Goal: Task Accomplishment & Management: Complete application form

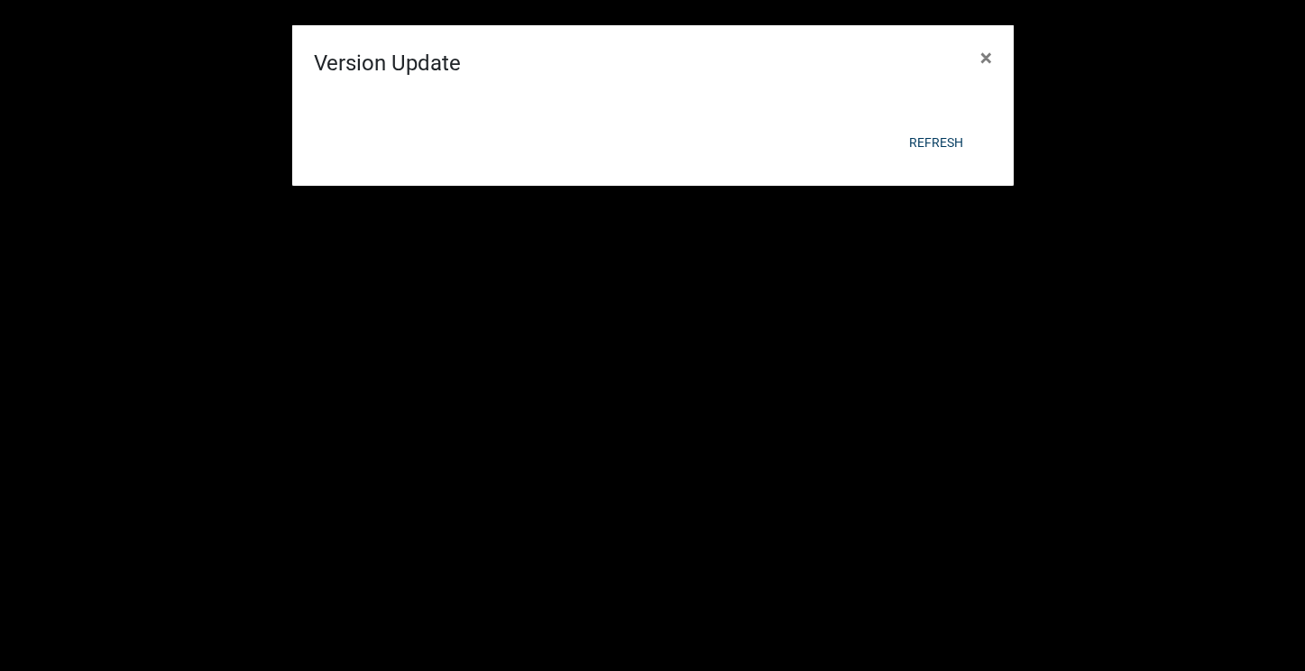
scroll to position [693, 0]
click at [938, 154] on button "Refresh" at bounding box center [936, 142] width 83 height 32
click at [963, 141] on button "Refresh" at bounding box center [936, 142] width 83 height 32
click at [992, 50] on button "×" at bounding box center [986, 57] width 41 height 51
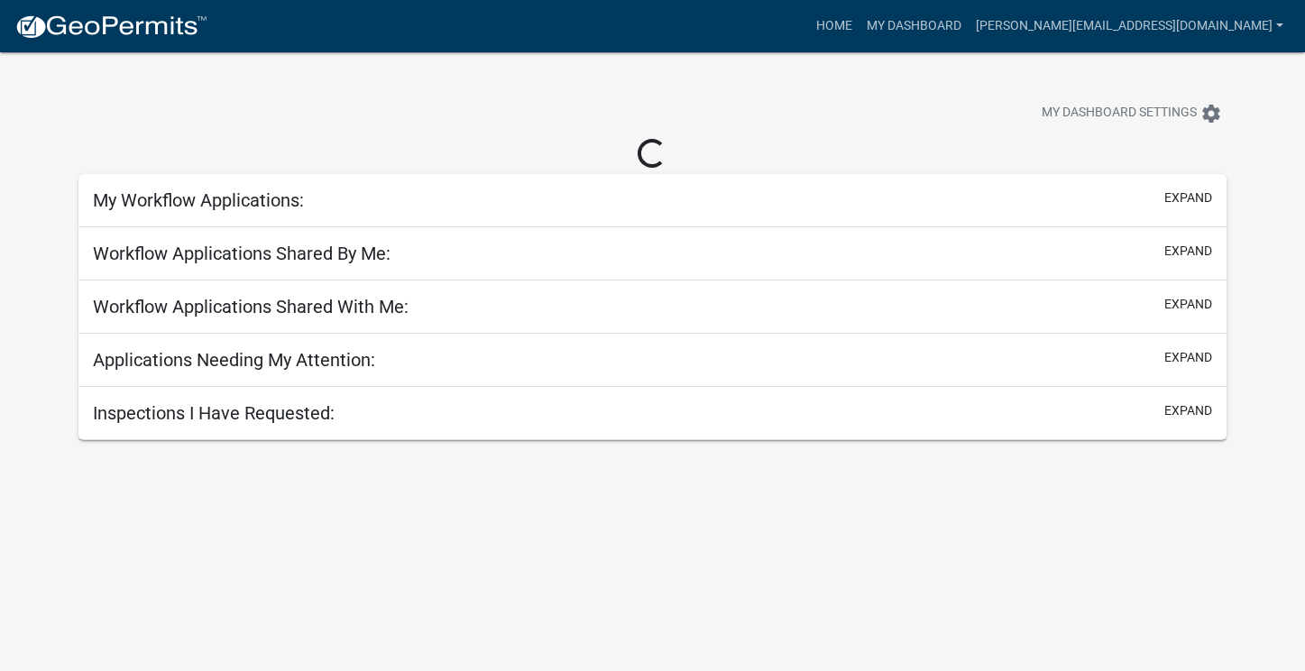
scroll to position [52, 0]
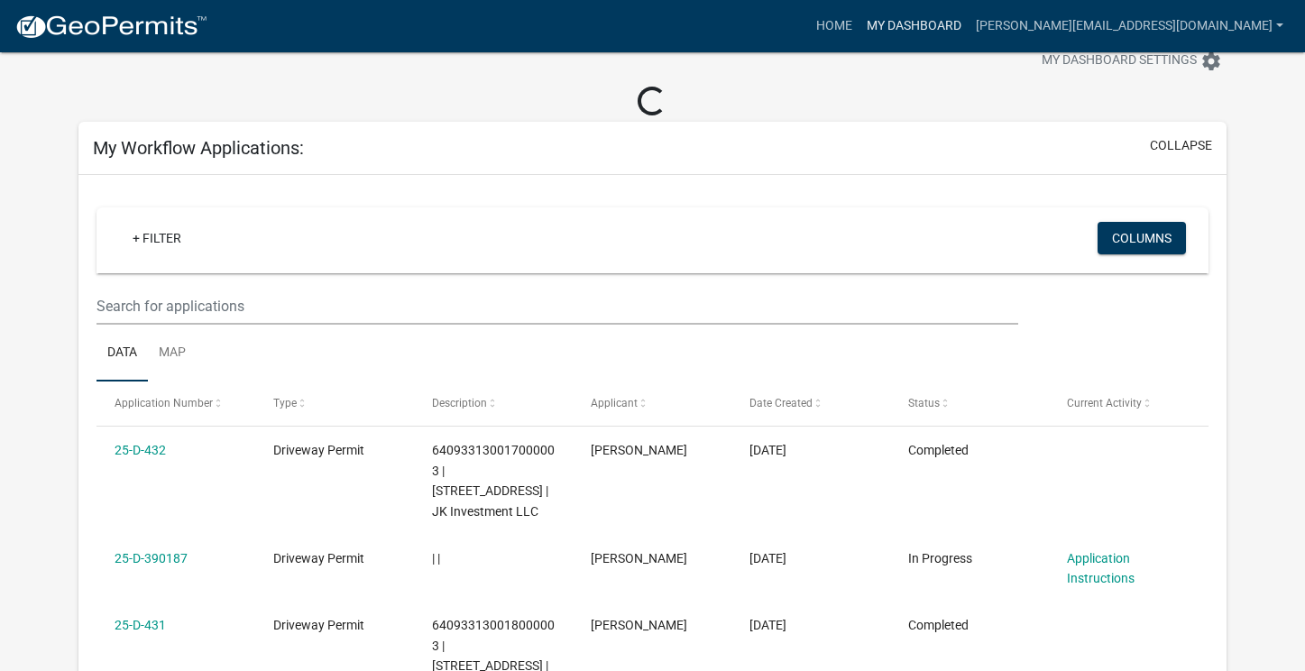
click at [969, 35] on link "My Dashboard" at bounding box center [914, 26] width 109 height 34
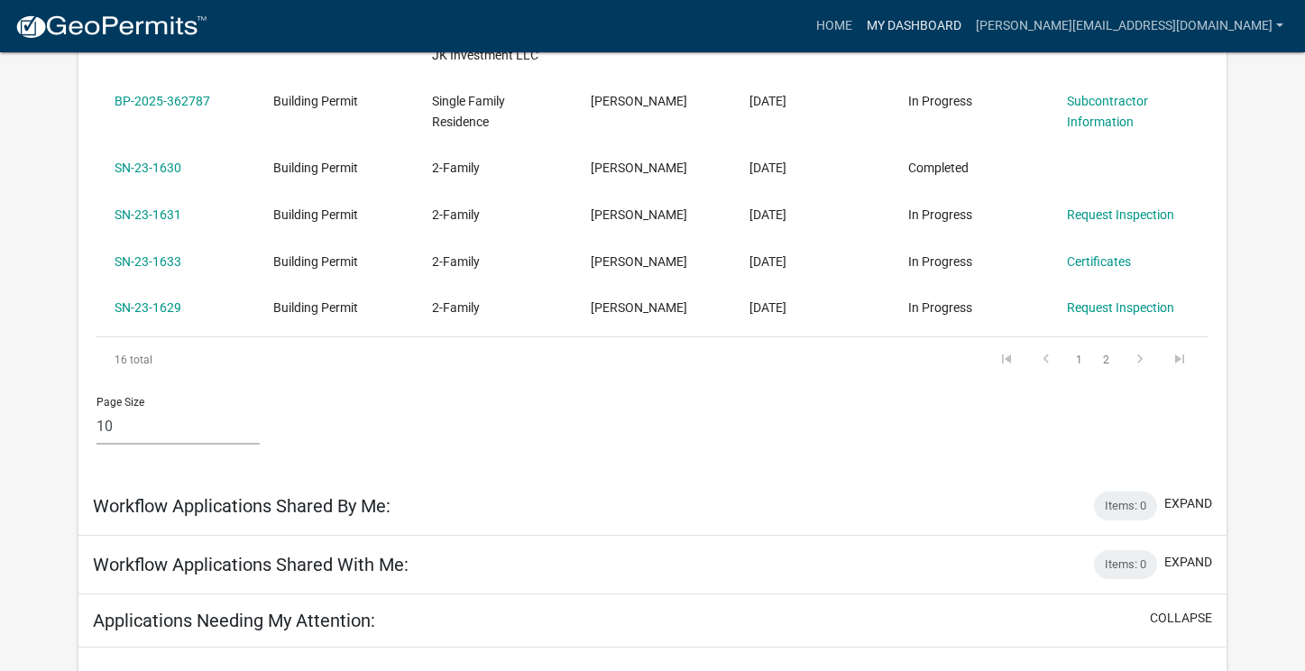
scroll to position [822, 0]
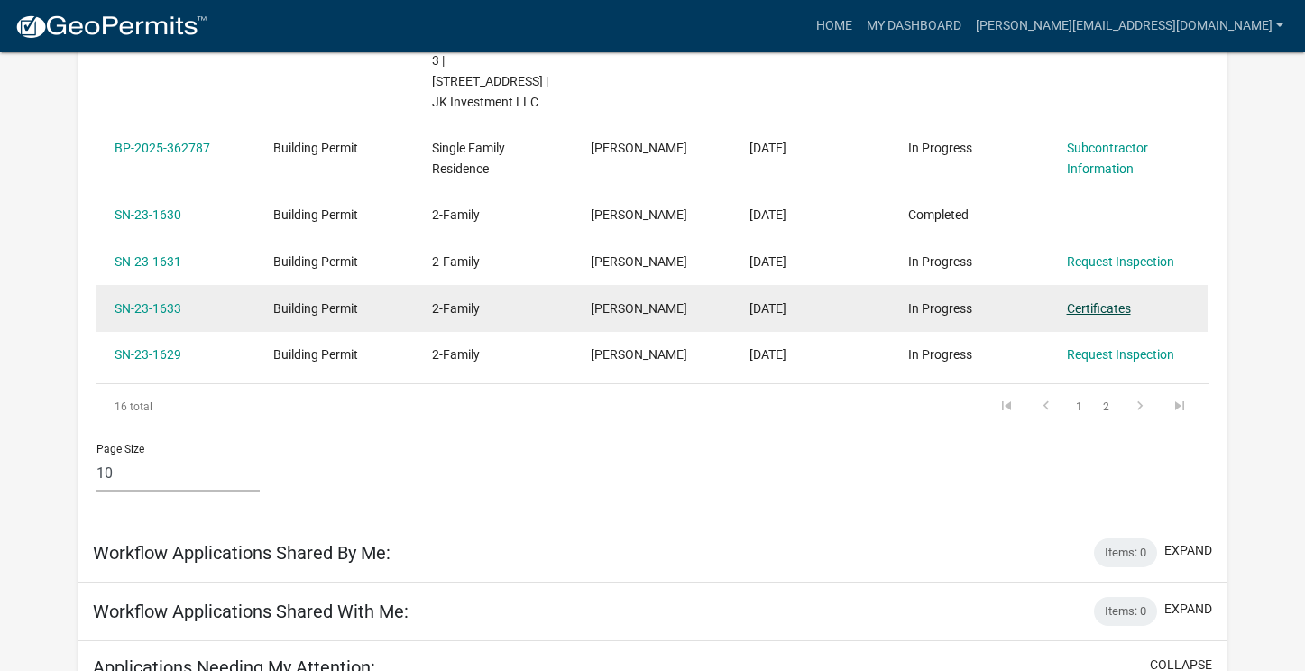
click at [1112, 301] on link "Certificates" at bounding box center [1099, 308] width 64 height 14
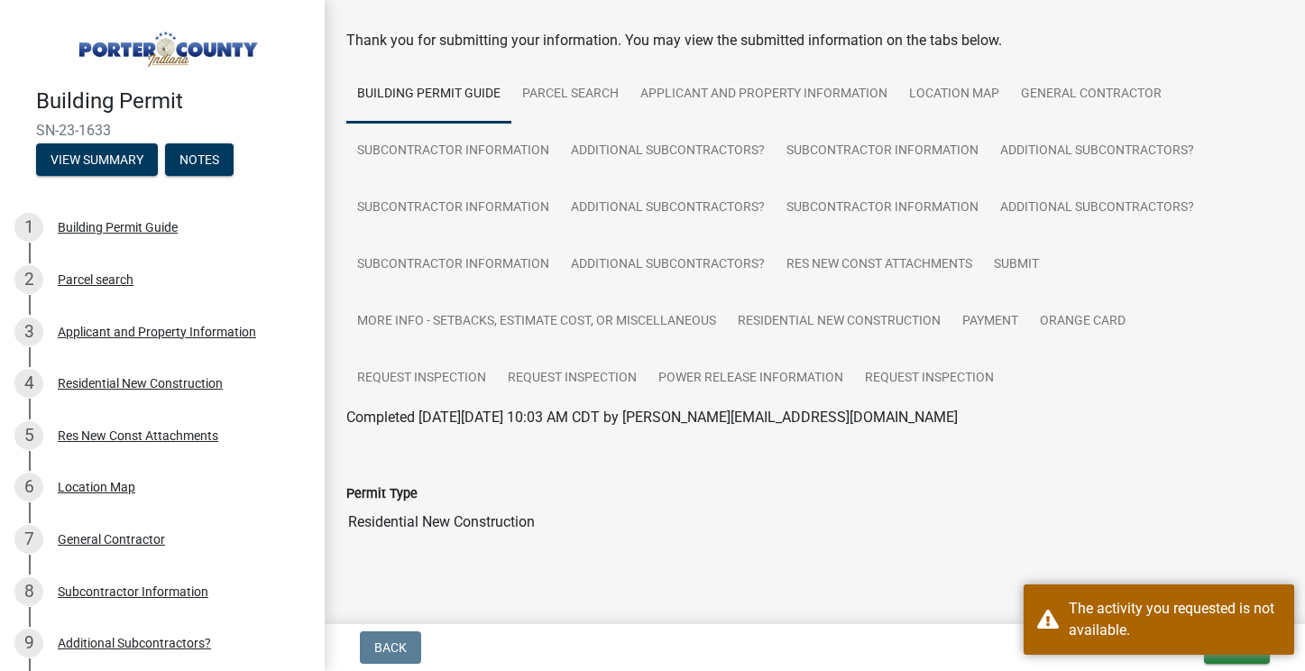
scroll to position [101, 0]
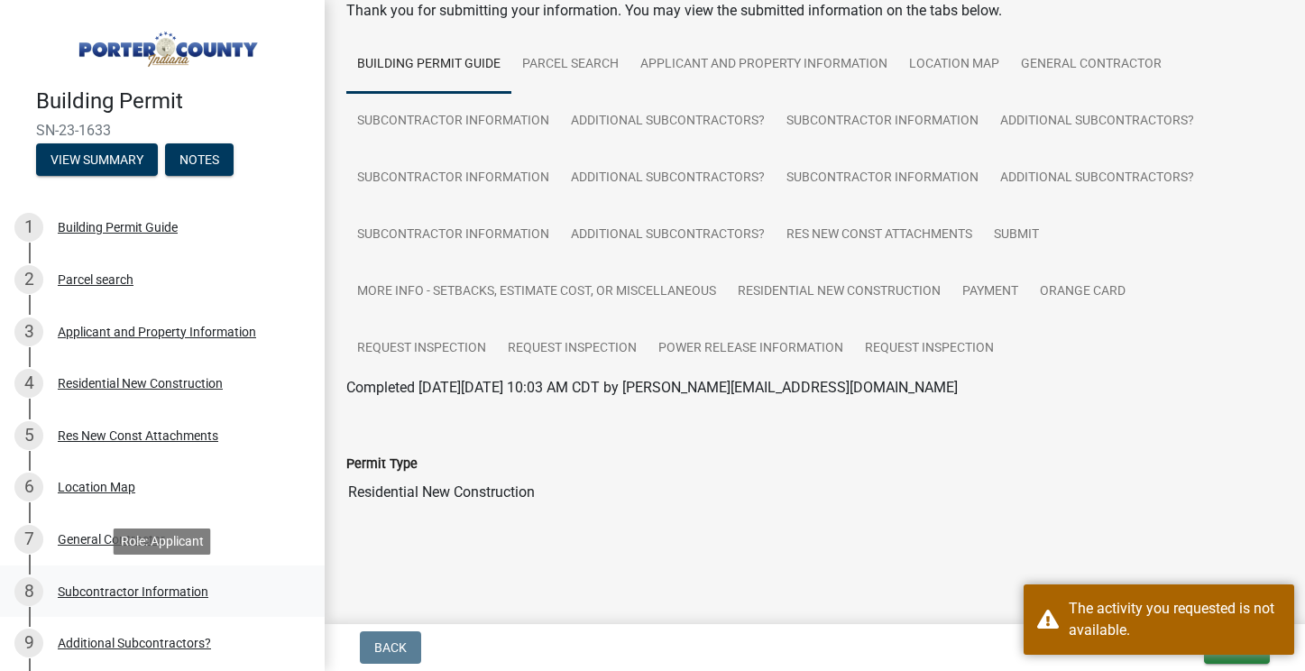
click at [296, 577] on link "8 Subcontractor Information" at bounding box center [162, 592] width 325 height 52
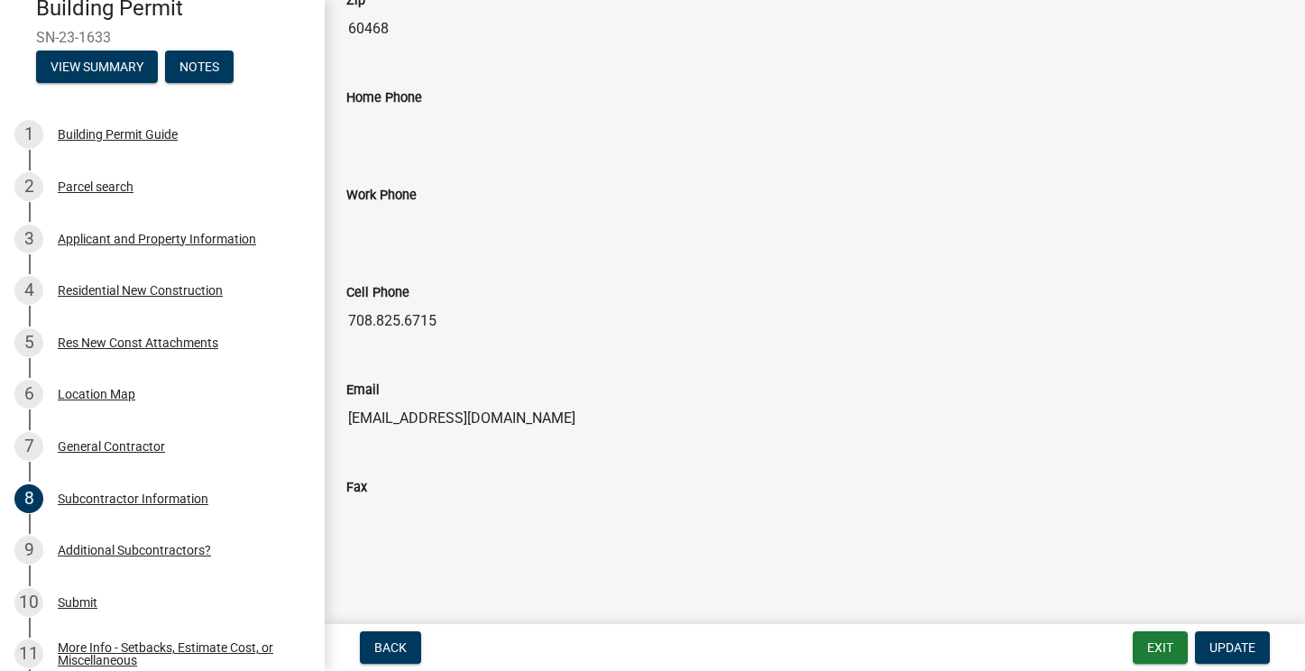
scroll to position [0, 0]
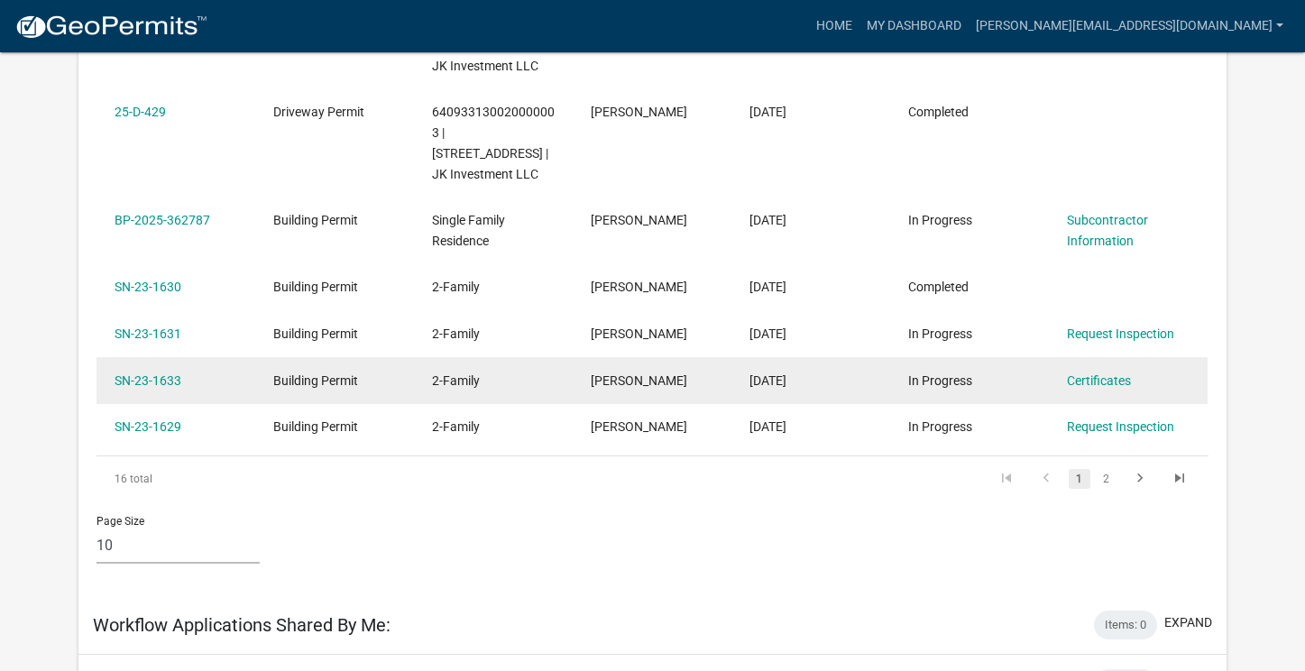
scroll to position [718, 0]
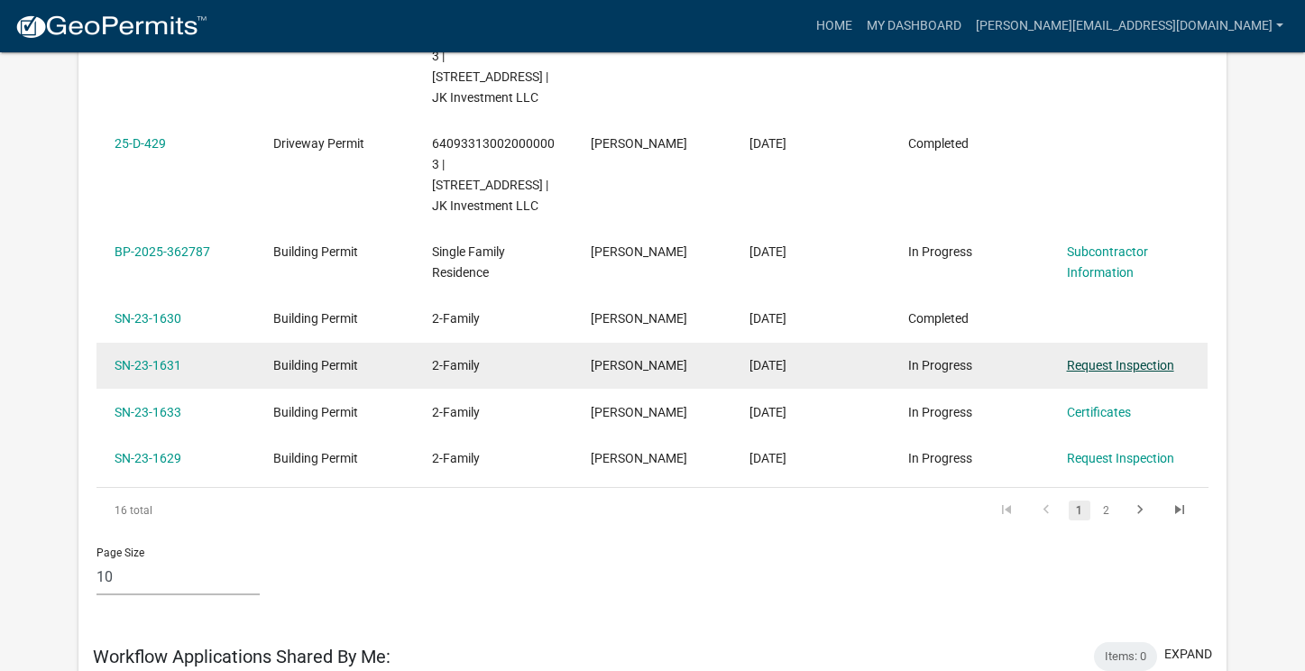
click at [1112, 358] on link "Request Inspection" at bounding box center [1120, 365] width 107 height 14
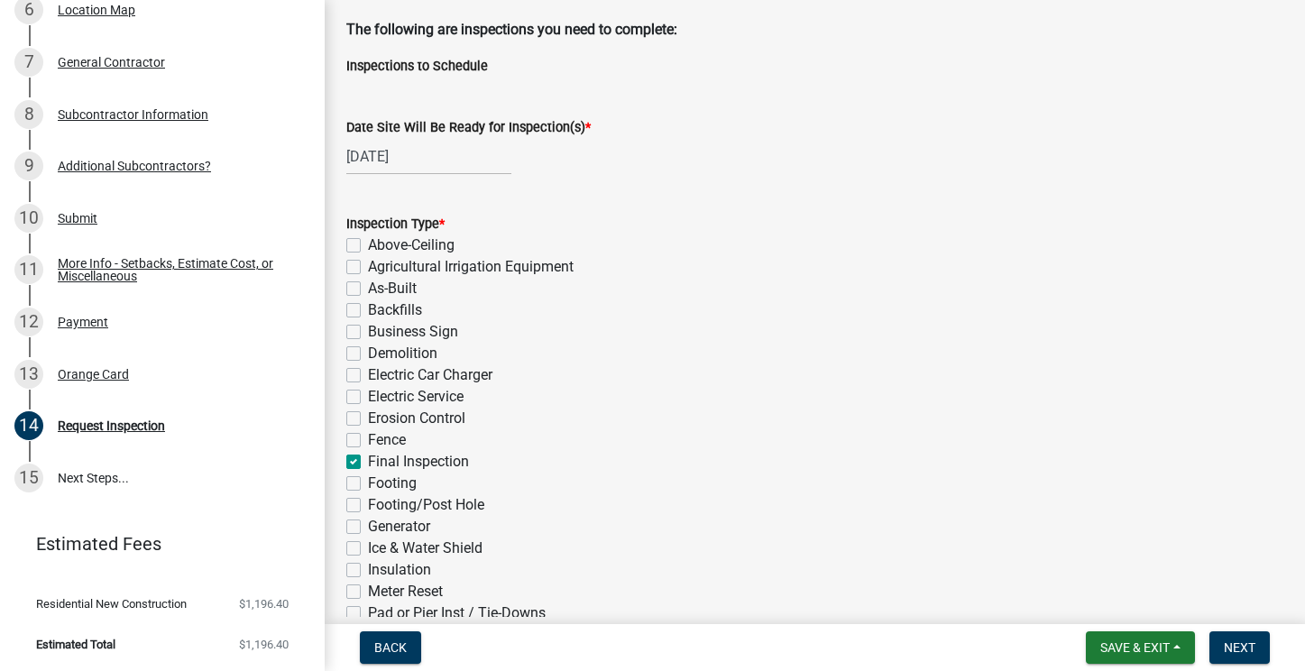
scroll to position [91, 0]
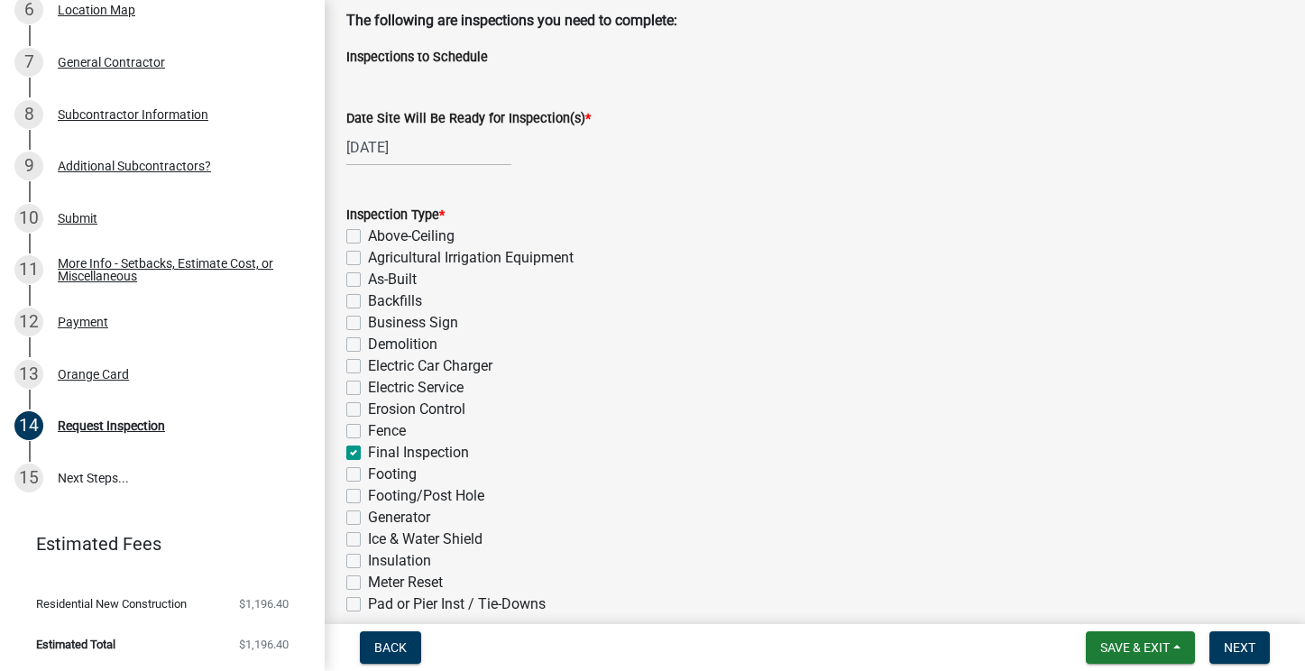
click at [382, 149] on div "07/14/2025" at bounding box center [428, 147] width 165 height 37
select select "7"
select select "2025"
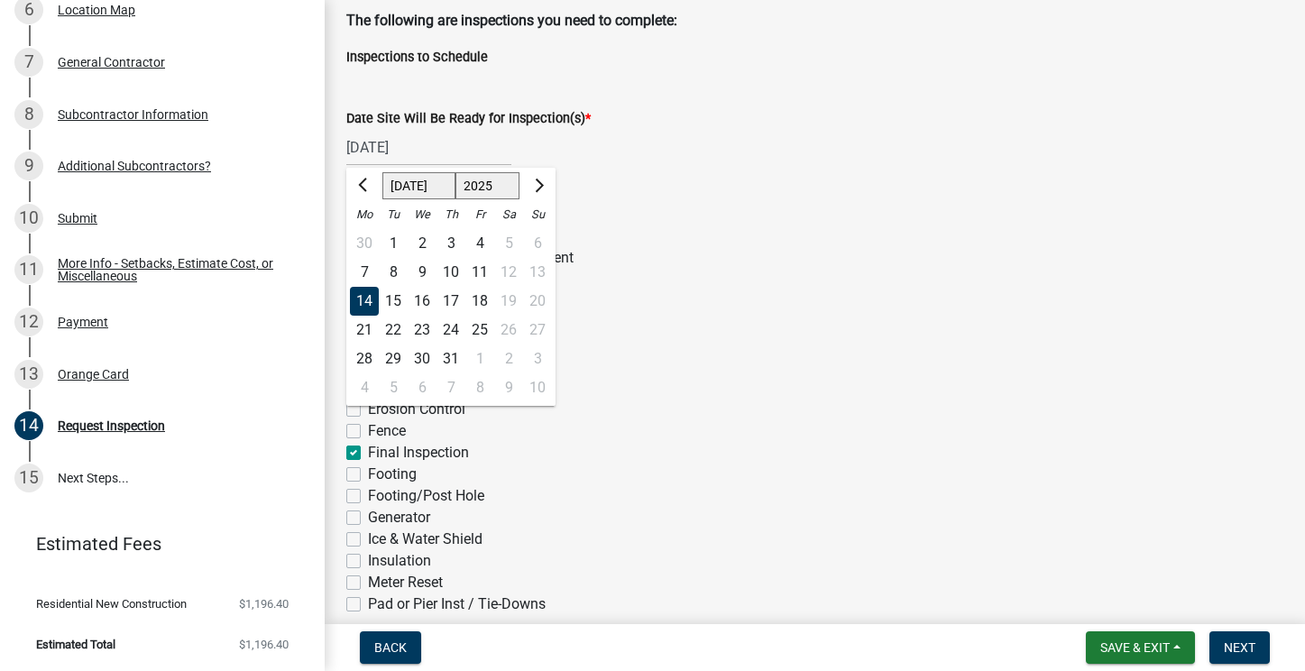
click at [723, 198] on form "Inspection Type * Above-Ceiling Agricultural Irrigation Equipment As-Built Back…" at bounding box center [814, 506] width 937 height 649
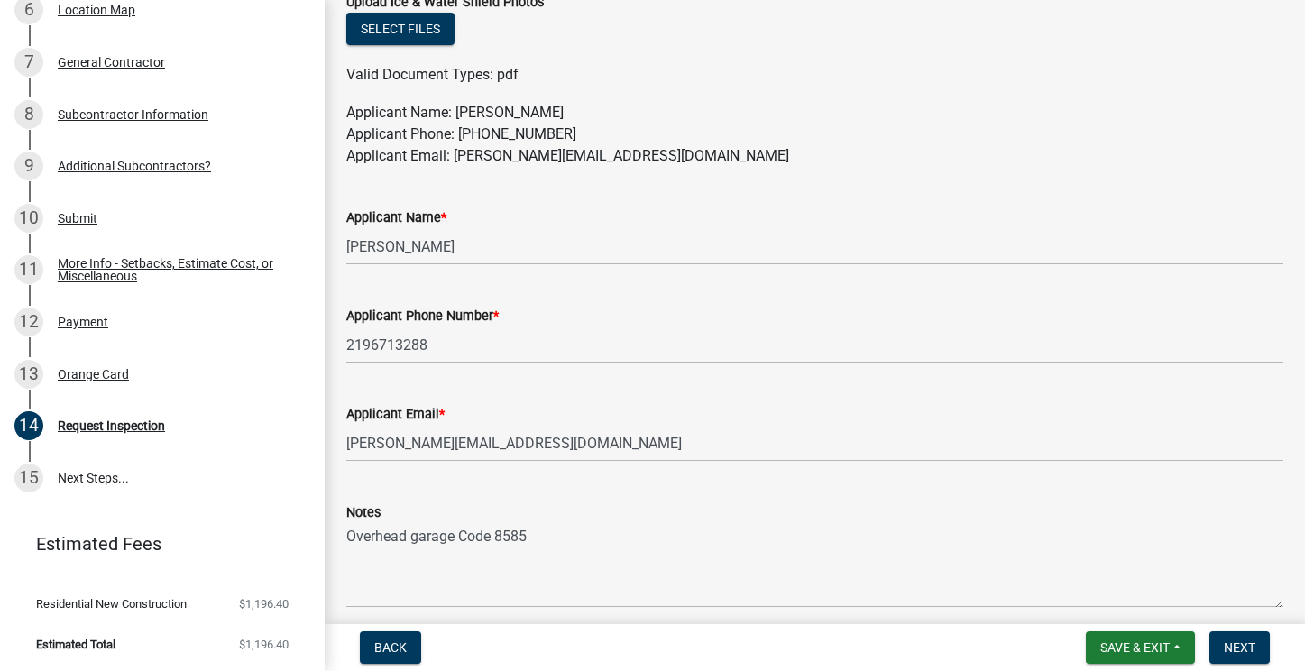
scroll to position [1081, 0]
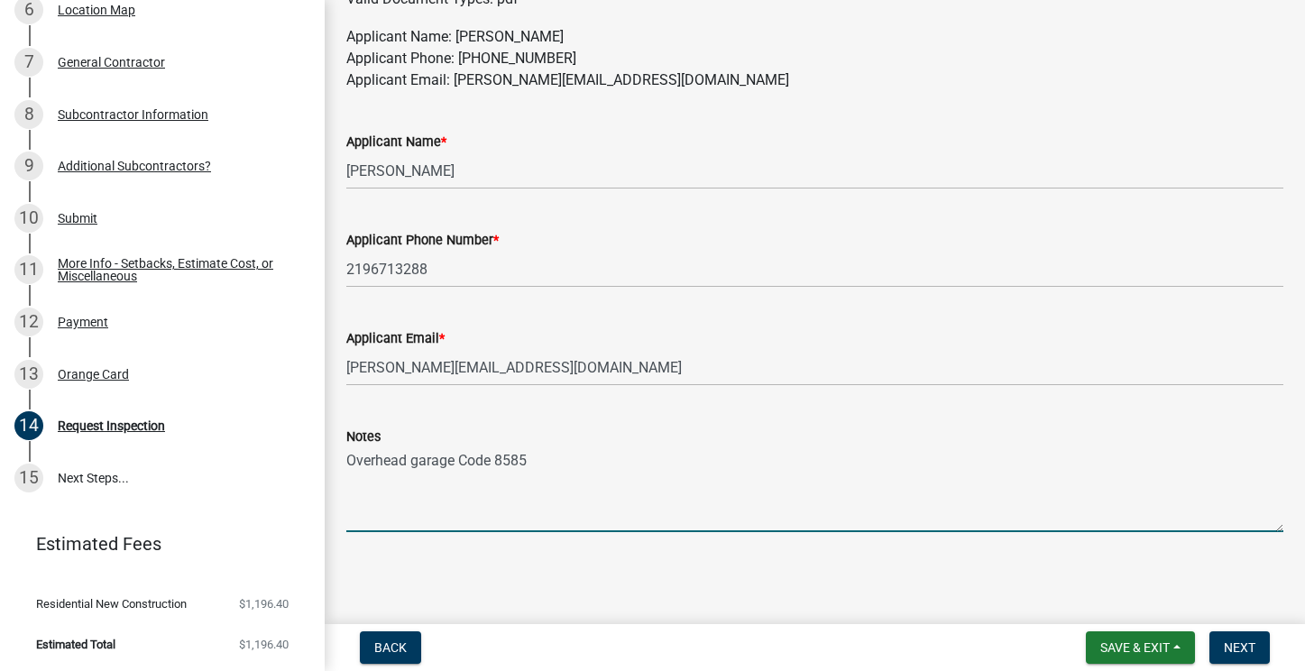
click at [417, 460] on textarea "Overhead garage Code 8585" at bounding box center [814, 489] width 937 height 85
click at [496, 525] on textarea "Overhead Garage Code 8585" at bounding box center [814, 489] width 937 height 85
type textarea "Overhead Garage Code 8585"
click at [1237, 647] on span "Next" at bounding box center [1240, 647] width 32 height 14
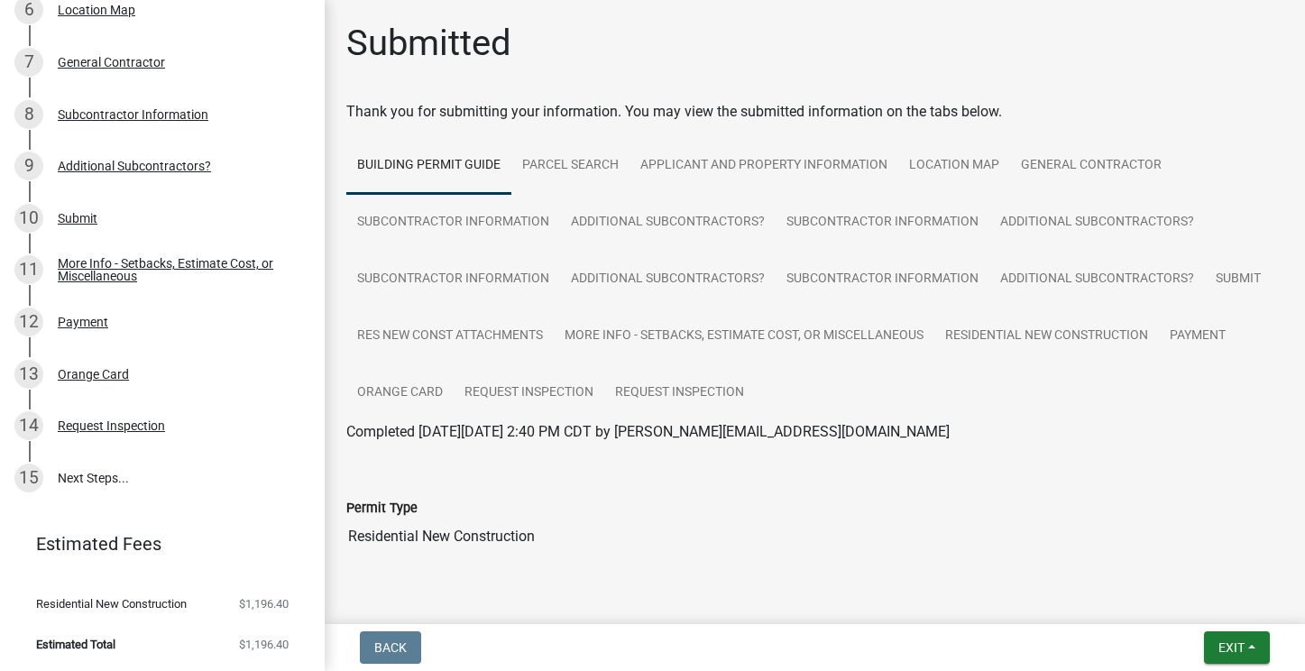
scroll to position [44, 0]
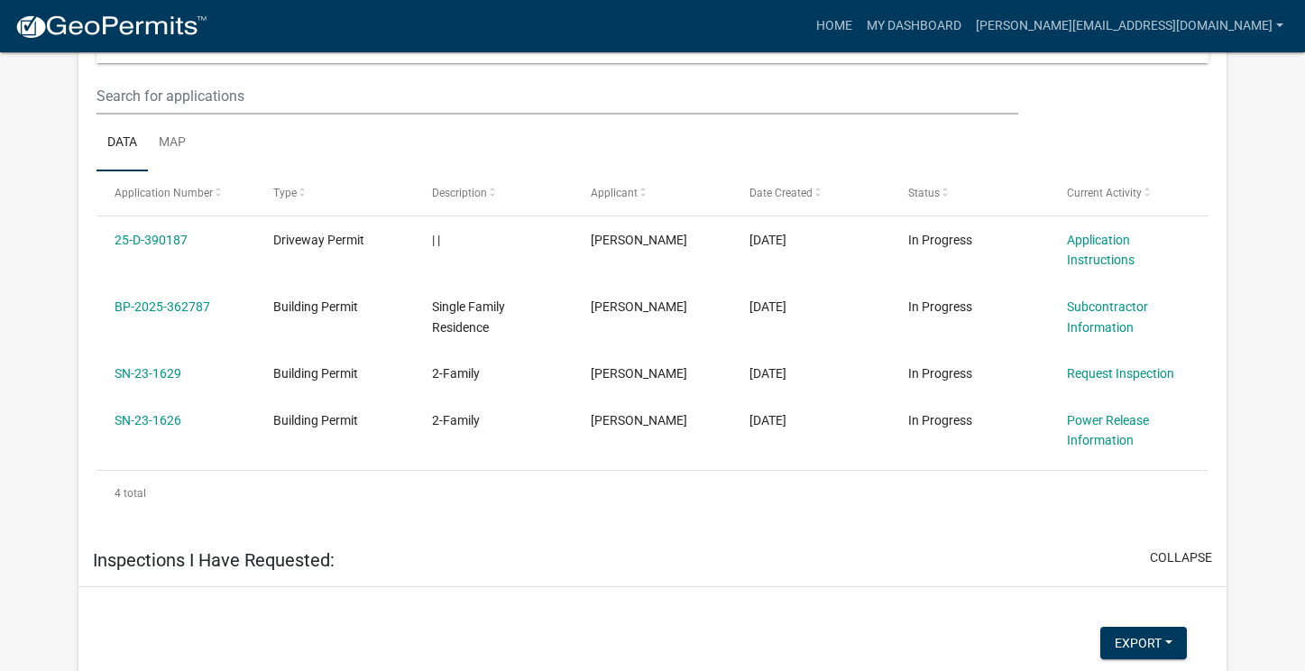
scroll to position [1553, 0]
